Goal: Transaction & Acquisition: Purchase product/service

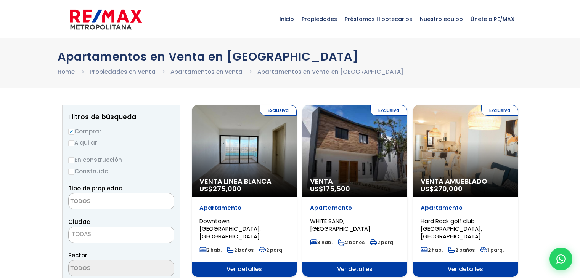
select select
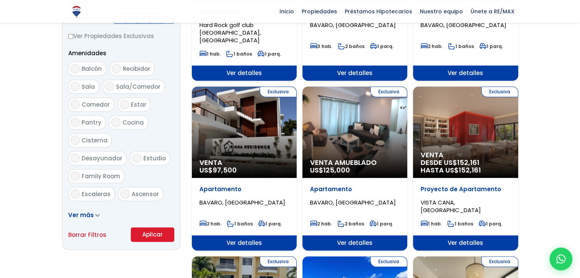
scroll to position [374, 0]
click at [244, 110] on div "Exclusiva Venta US$ 97,500" at bounding box center [244, 133] width 105 height 92
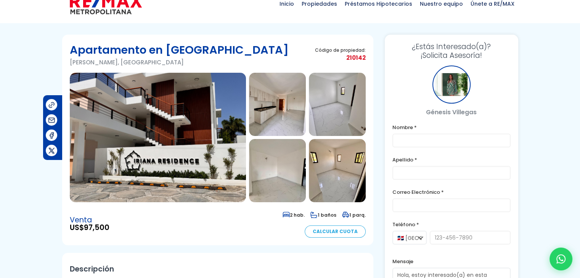
scroll to position [15, 0]
click at [154, 127] on img at bounding box center [158, 138] width 176 height 130
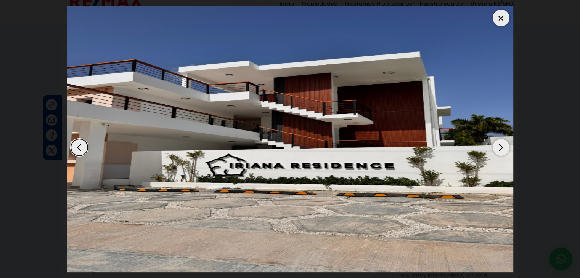
click at [501, 148] on div "Next slide" at bounding box center [501, 147] width 17 height 17
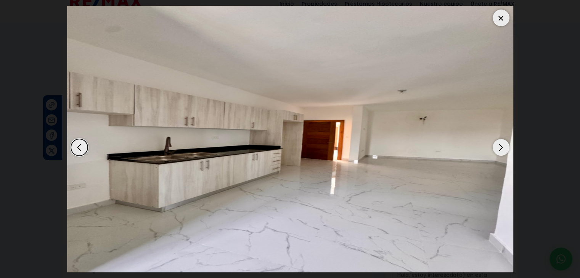
click at [501, 148] on div "Next slide" at bounding box center [501, 147] width 17 height 17
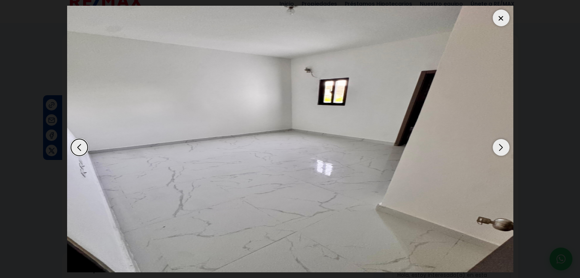
click at [501, 148] on div "Next slide" at bounding box center [501, 147] width 17 height 17
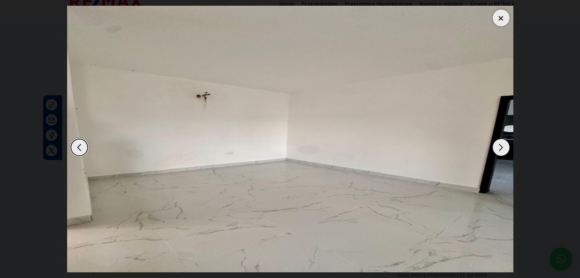
click at [501, 148] on div "Next slide" at bounding box center [501, 147] width 17 height 17
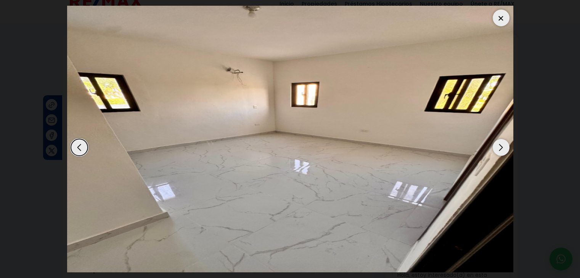
click at [501, 148] on div "Next slide" at bounding box center [501, 147] width 17 height 17
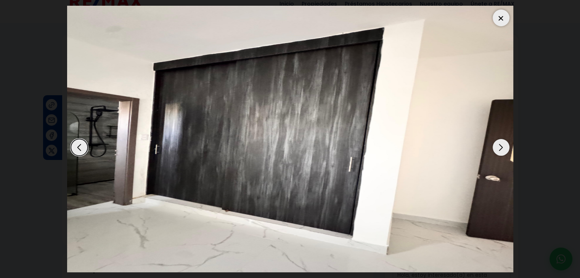
click at [501, 148] on div "Next slide" at bounding box center [501, 147] width 17 height 17
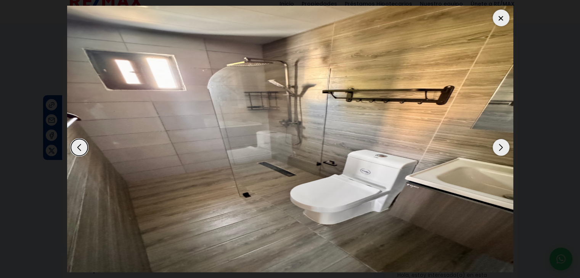
click at [501, 148] on div "Next slide" at bounding box center [501, 147] width 17 height 17
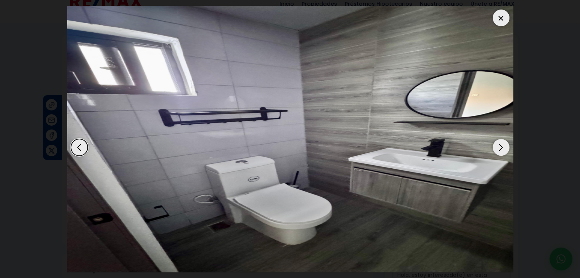
click at [501, 148] on div "Next slide" at bounding box center [501, 147] width 17 height 17
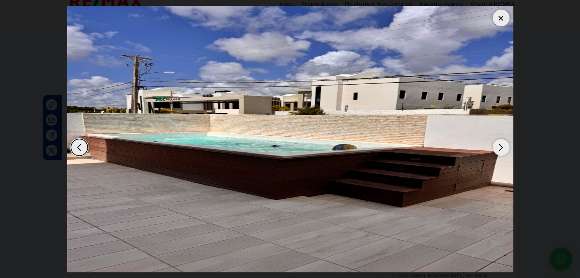
click at [501, 148] on div "Next slide" at bounding box center [501, 147] width 17 height 17
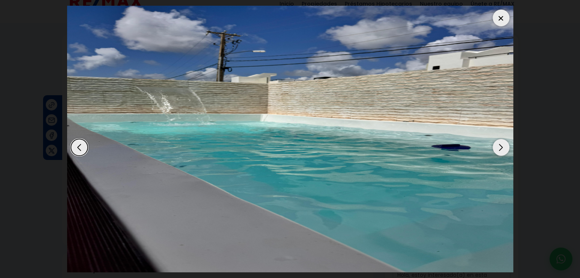
click at [501, 148] on div "Next slide" at bounding box center [501, 147] width 17 height 17
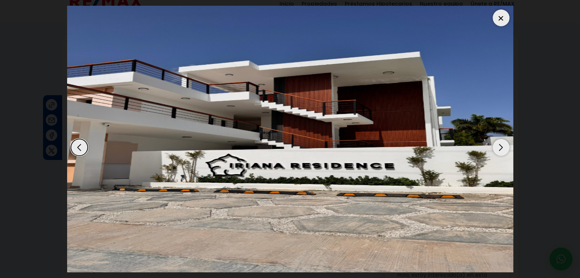
click at [500, 17] on div at bounding box center [501, 18] width 17 height 17
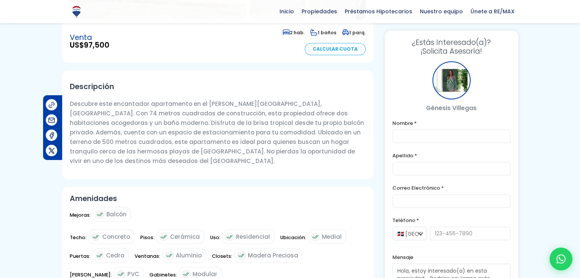
scroll to position [0, 0]
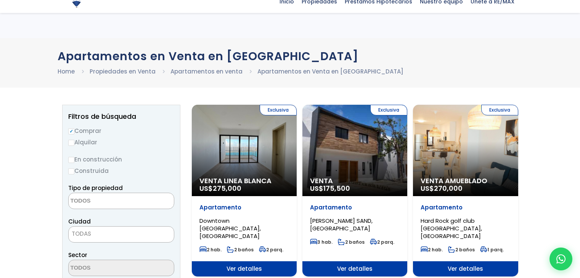
select select
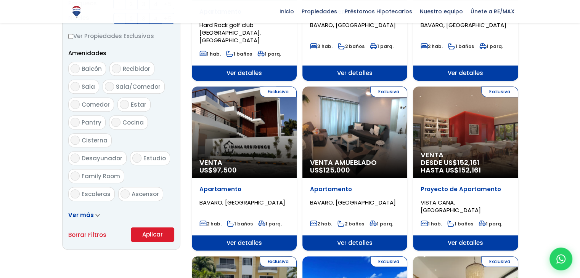
scroll to position [374, 0]
